Goal: Transaction & Acquisition: Purchase product/service

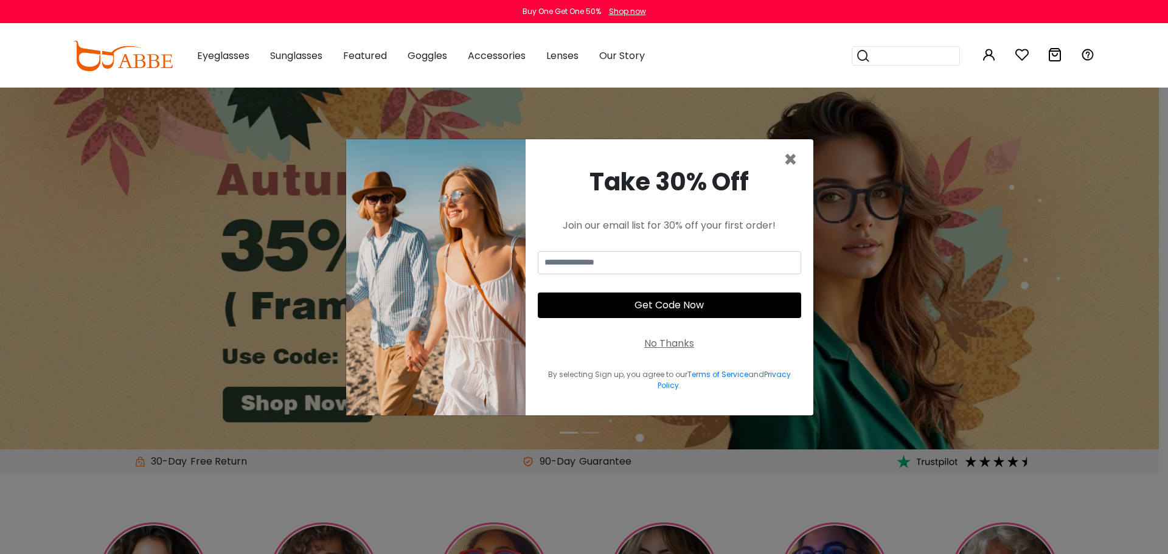
click at [645, 247] on div "Take 30% Off Join our email list for 30% off your first order! Get Code Now No …" at bounding box center [670, 277] width 288 height 276
click at [645, 254] on input "email" at bounding box center [669, 262] width 263 height 23
click at [645, 262] on input "email" at bounding box center [669, 262] width 263 height 23
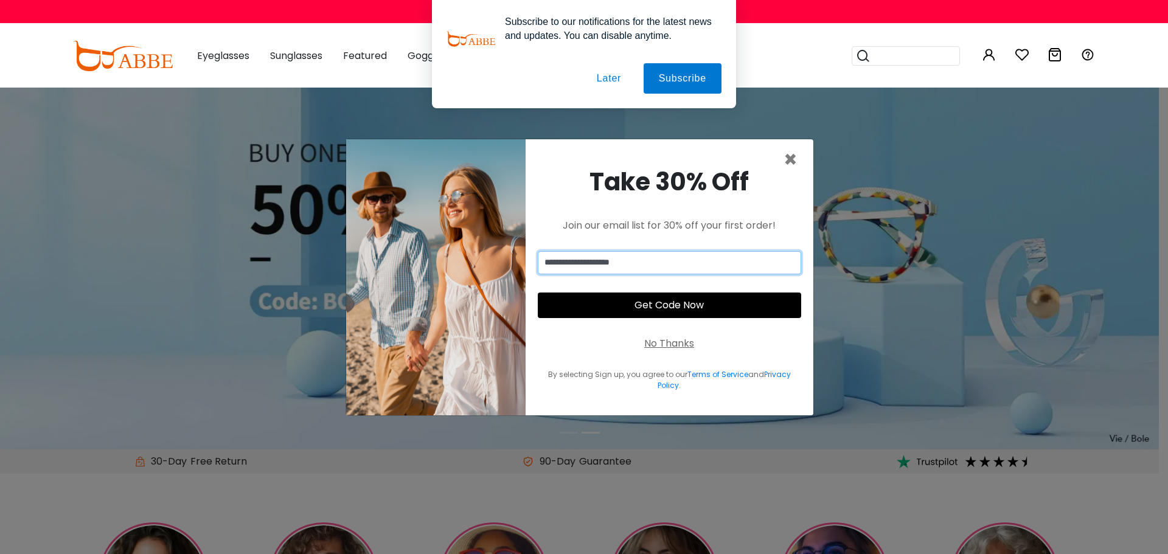
type input "**********"
click at [616, 305] on button "Get Code Now" at bounding box center [669, 306] width 263 height 26
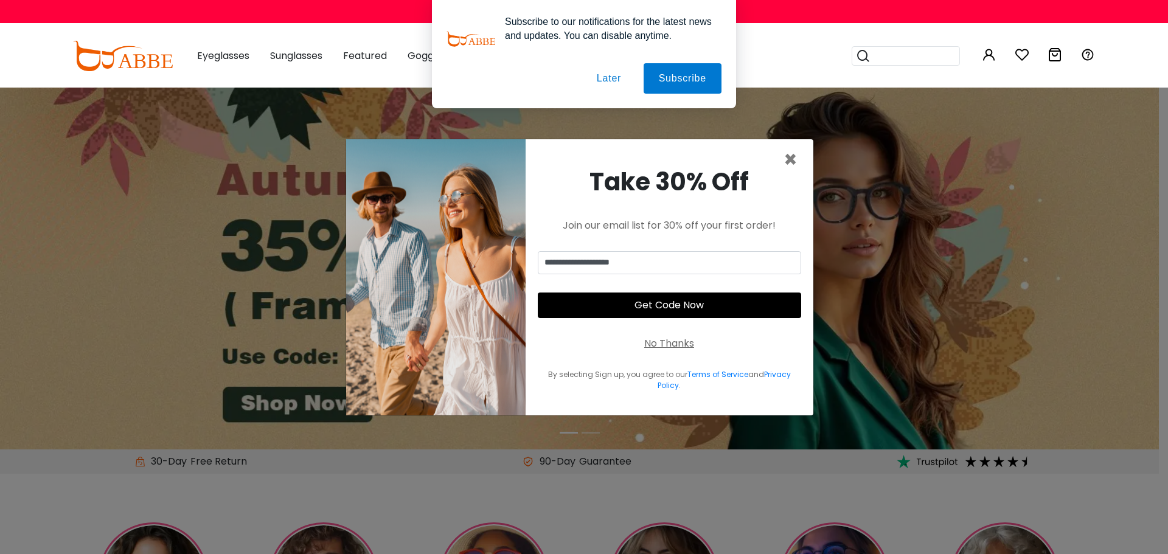
click at [613, 83] on button "Later" at bounding box center [609, 78] width 55 height 30
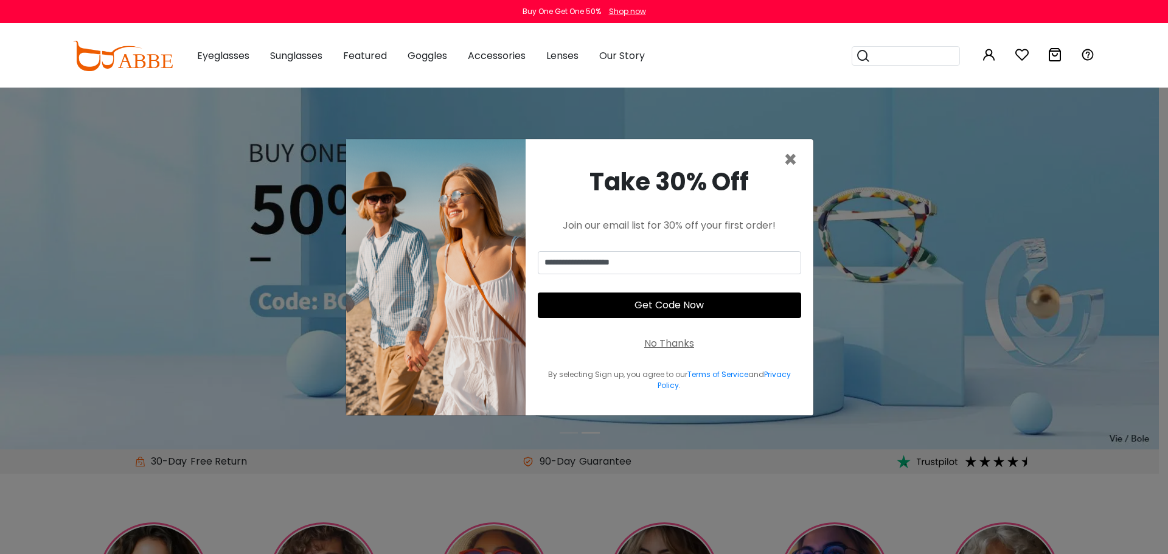
click at [673, 297] on button "Get Code Now" at bounding box center [669, 306] width 263 height 26
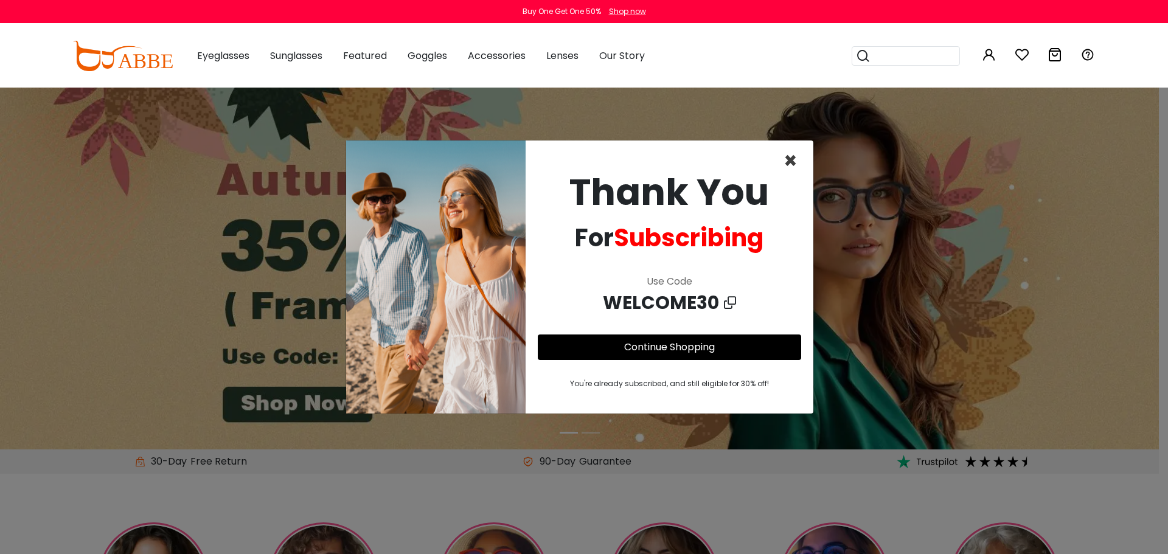
click at [794, 157] on span "×" at bounding box center [791, 160] width 14 height 31
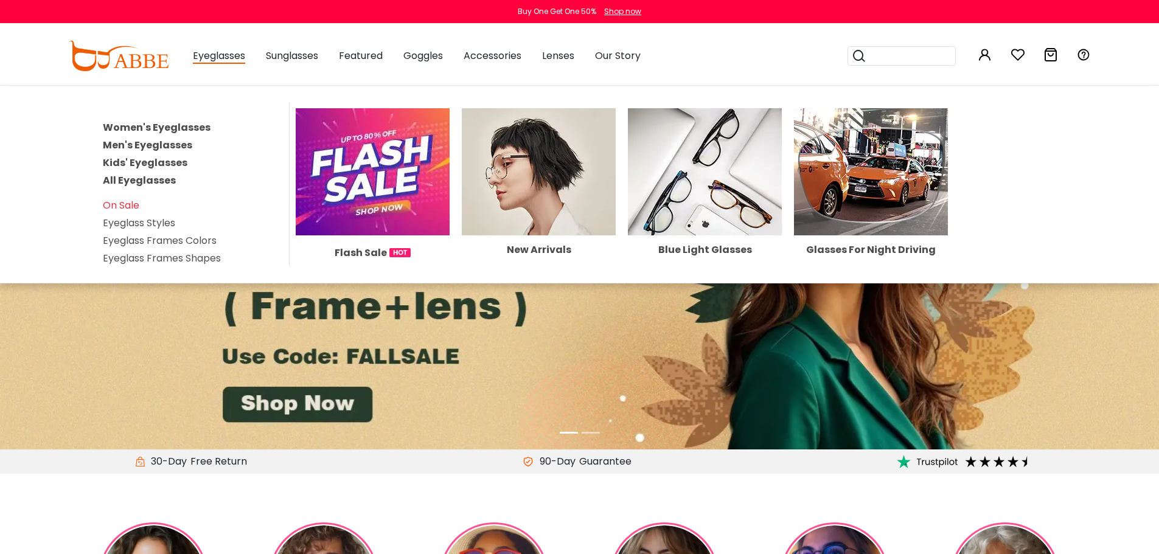
click at [141, 126] on link "Women's Eyeglasses" at bounding box center [157, 127] width 108 height 14
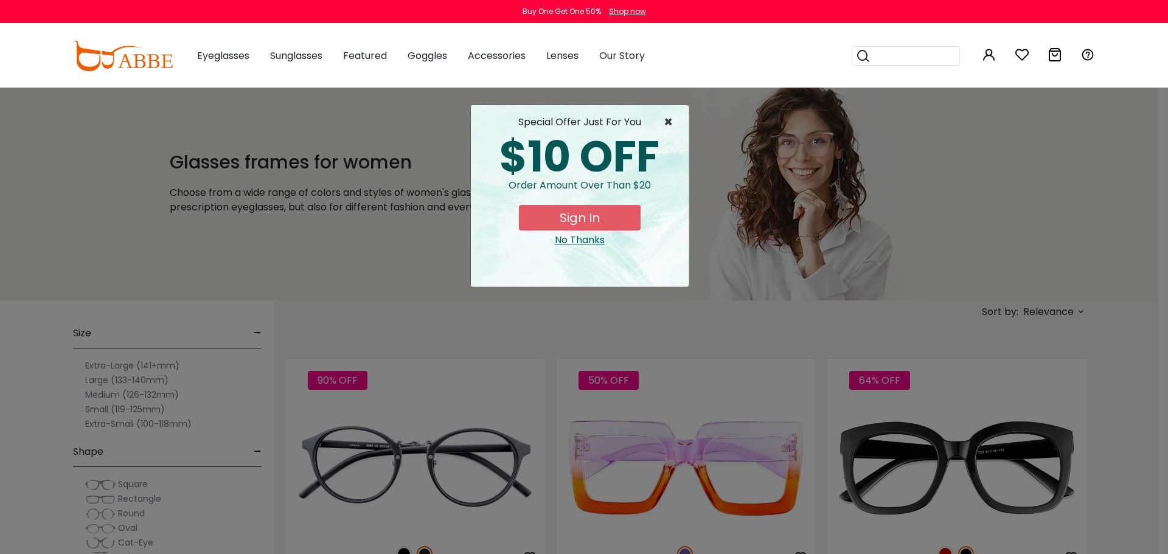
click at [670, 123] on span "×" at bounding box center [671, 122] width 15 height 15
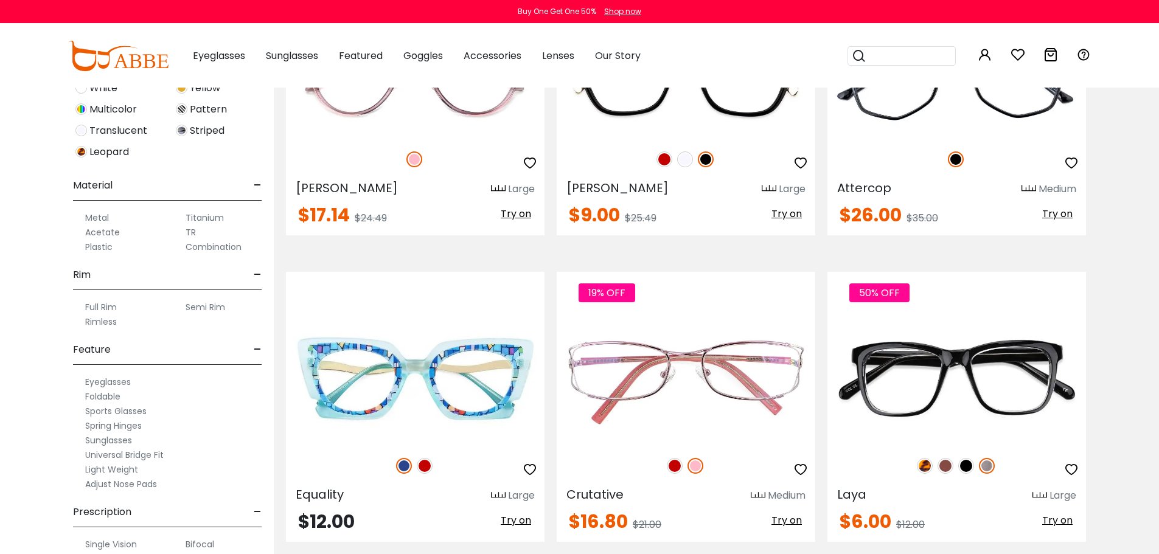
scroll to position [510, 0]
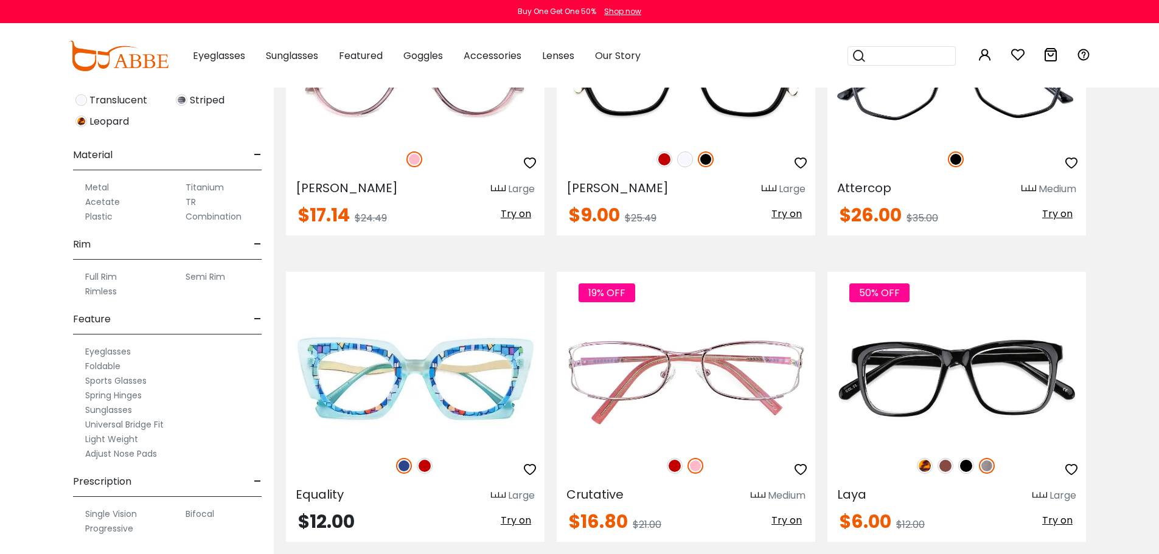
click at [99, 293] on label "Rimless" at bounding box center [101, 291] width 32 height 15
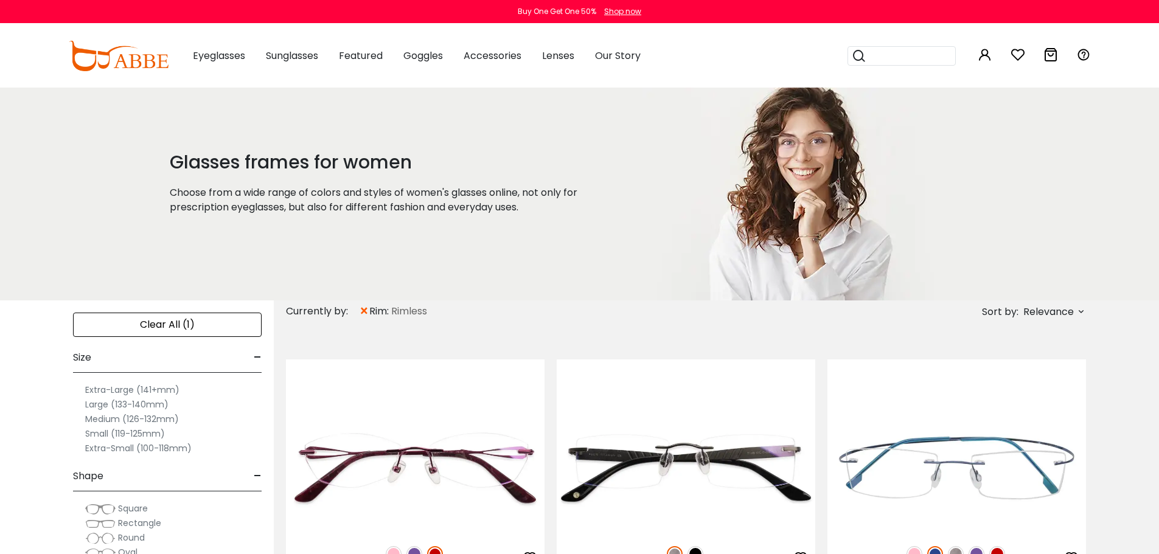
click at [1052, 313] on span "Relevance" at bounding box center [1048, 312] width 50 height 22
click at [1035, 389] on label "Prices Low To High" at bounding box center [1036, 390] width 88 height 15
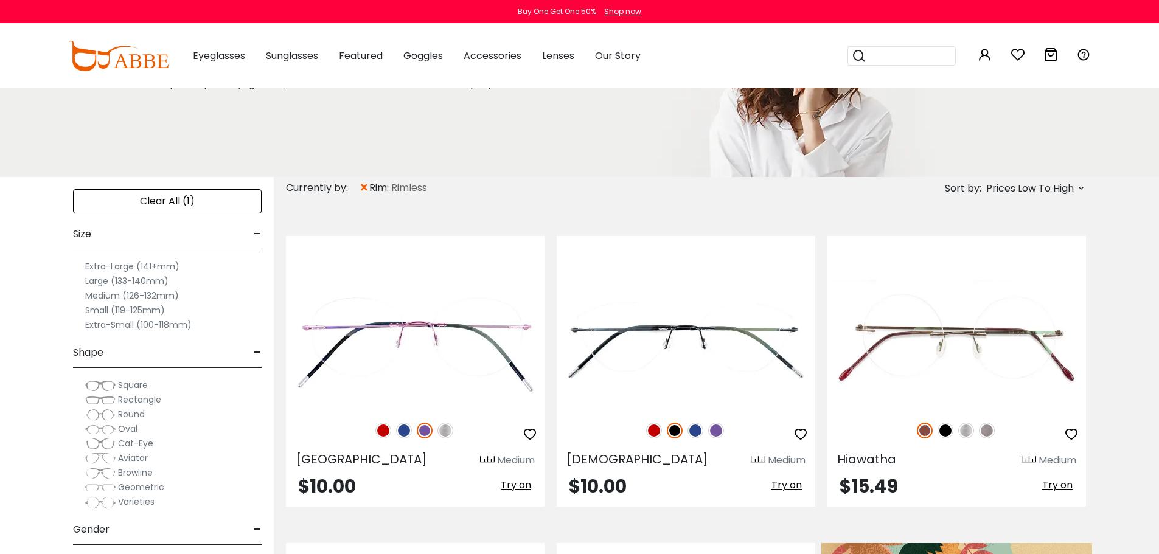
scroll to position [122, 0]
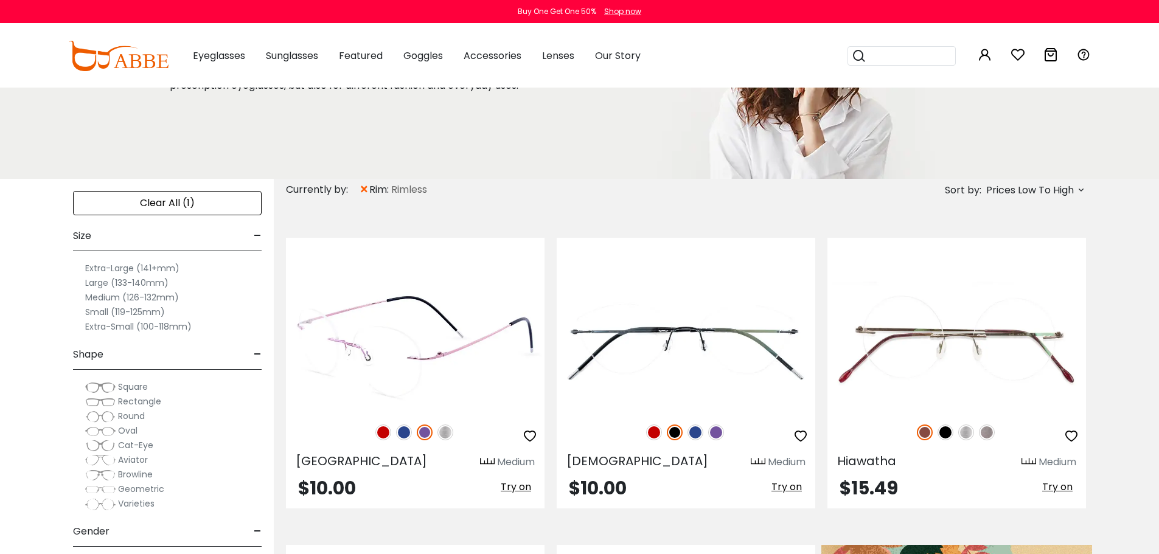
click at [454, 332] on img at bounding box center [415, 347] width 259 height 130
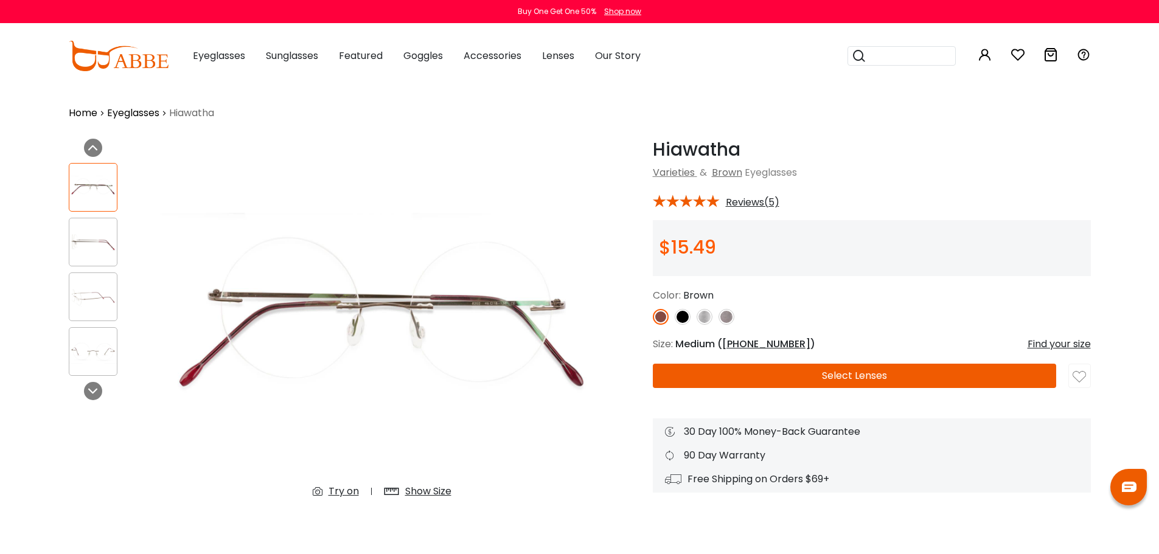
click at [703, 313] on img at bounding box center [705, 317] width 16 height 16
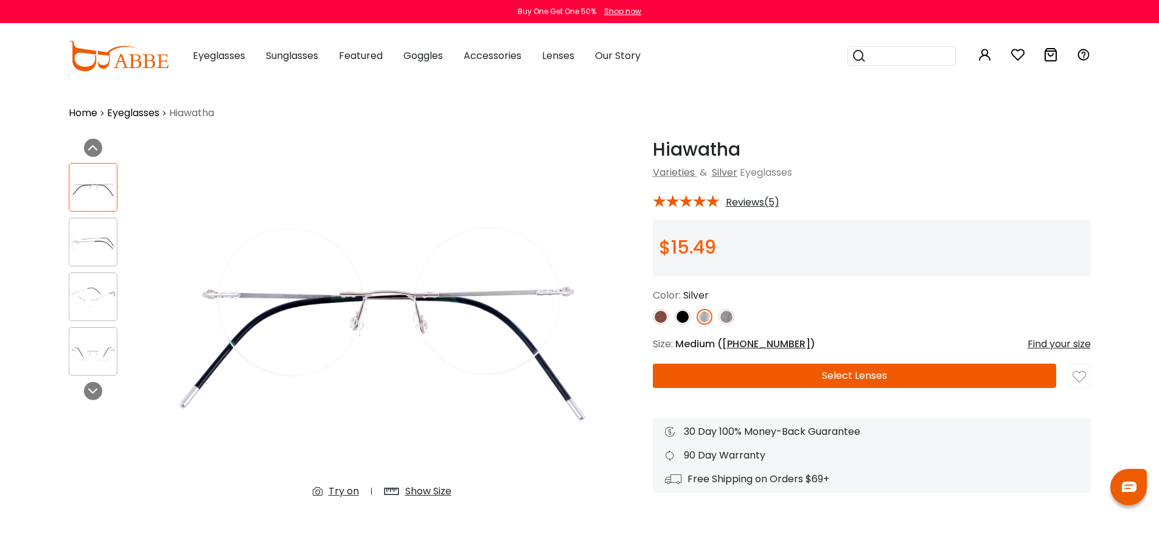
click at [743, 198] on span "Reviews(5)" at bounding box center [753, 202] width 54 height 11
click at [752, 199] on span "Reviews(5)" at bounding box center [753, 202] width 54 height 11
click at [673, 201] on icon at bounding box center [672, 201] width 13 height 13
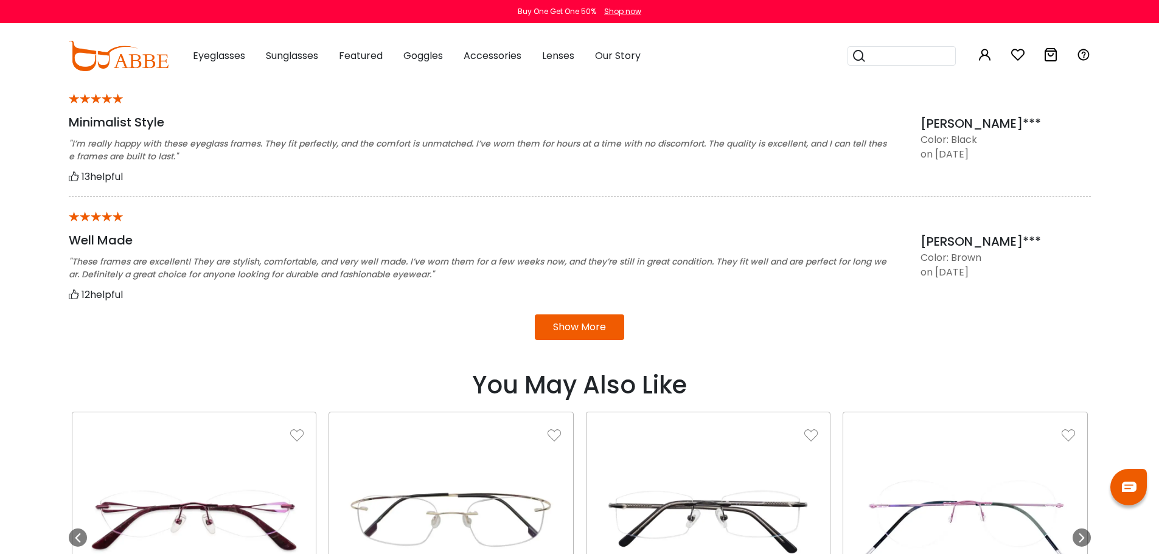
scroll to position [1156, 0]
